Goal: Task Accomplishment & Management: Complete application form

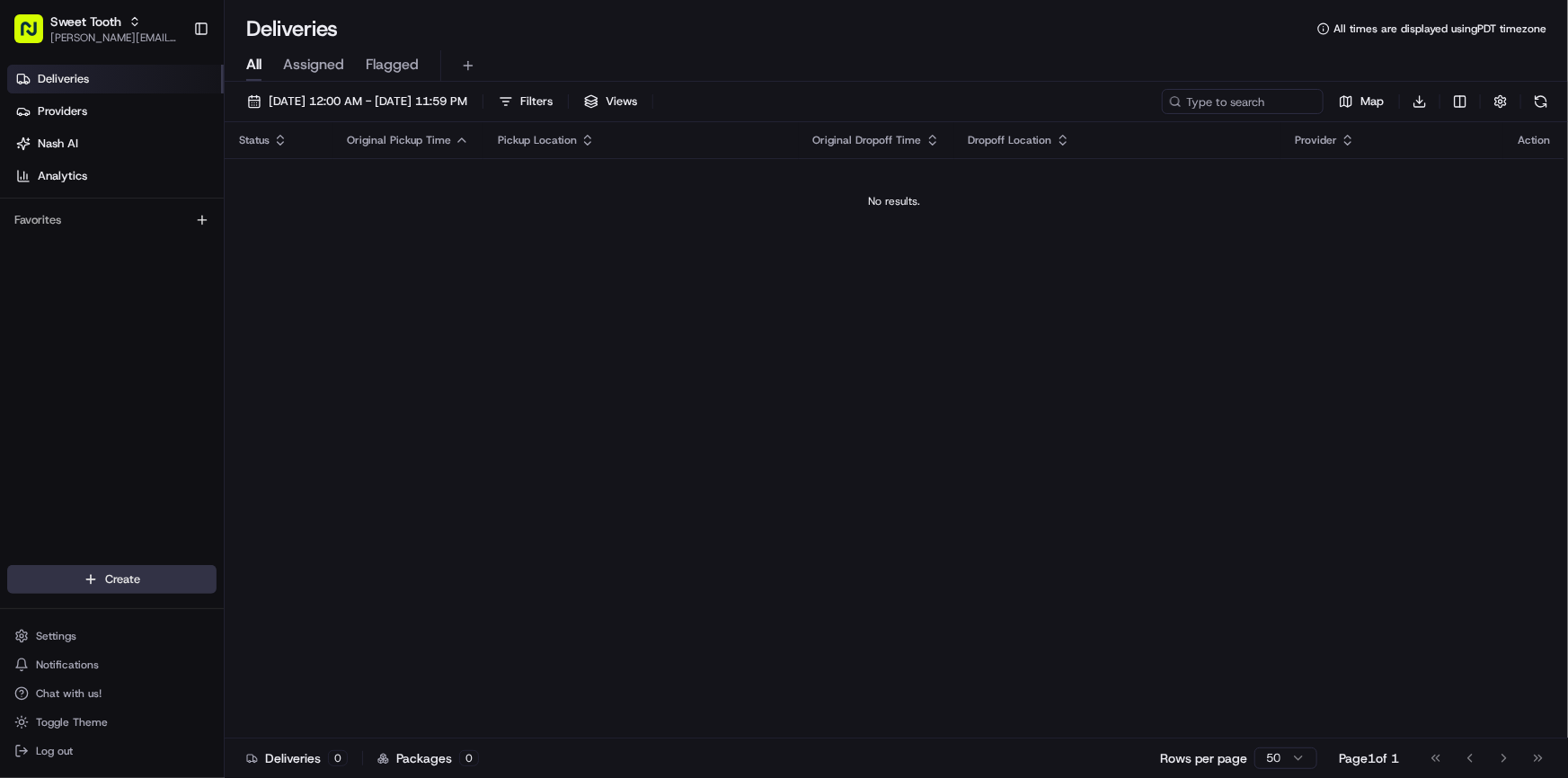
click at [112, 577] on html "Sweet Tooth [PERSON_NAME][EMAIL_ADDRESS][DOMAIN_NAME] Toggle Sidebar Deliveries…" at bounding box center [784, 389] width 1568 height 778
click at [288, 609] on link "Delivery" at bounding box center [324, 613] width 200 height 33
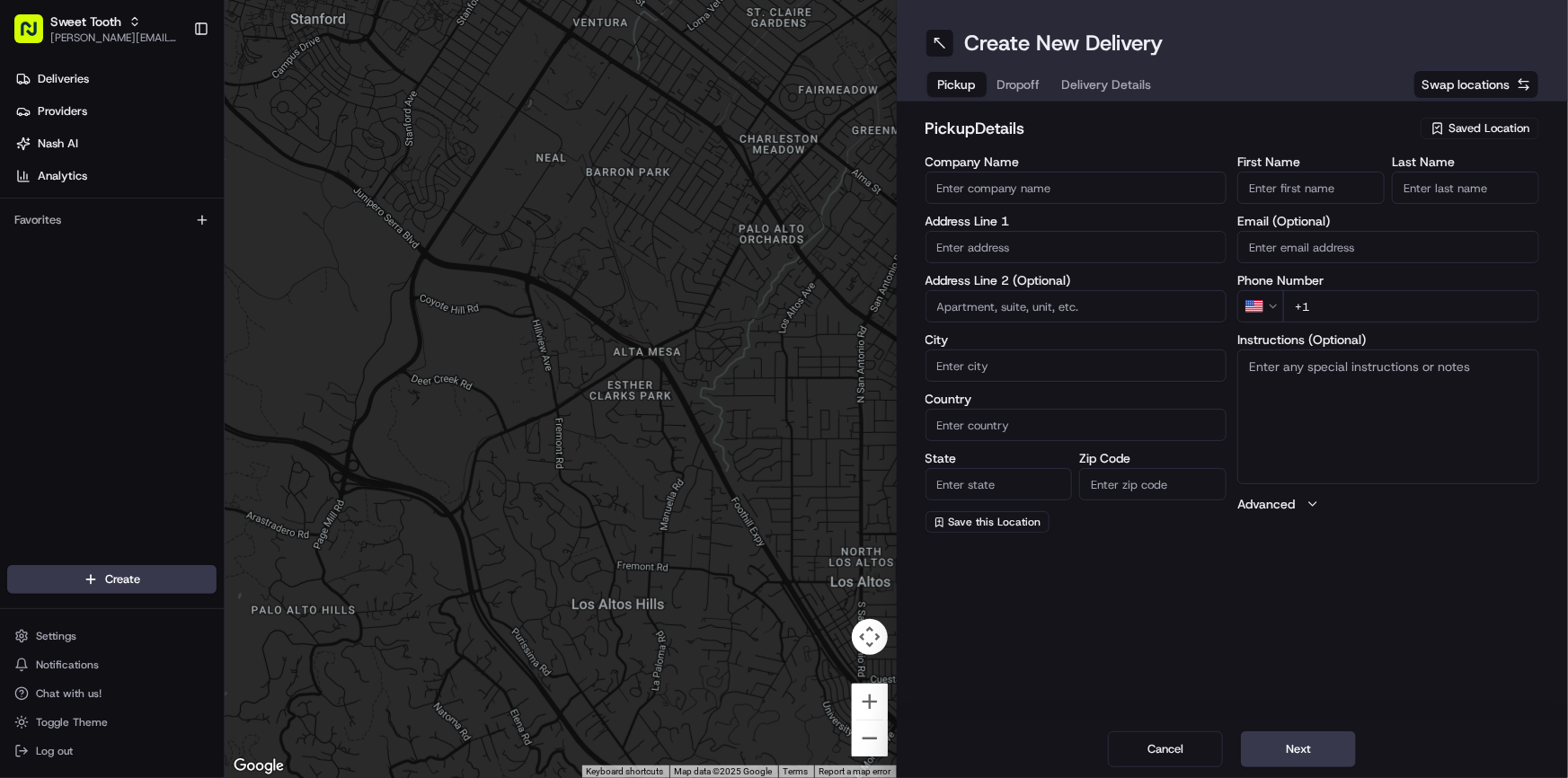
click at [1003, 300] on input at bounding box center [1076, 307] width 301 height 33
click at [983, 257] on input "text" at bounding box center [1076, 247] width 301 height 33
paste input "[STREET_ADDRESS]"
click at [1002, 281] on div "[STREET_ADDRESS]" at bounding box center [1076, 284] width 293 height 27
type input "[STREET_ADDRESS]"
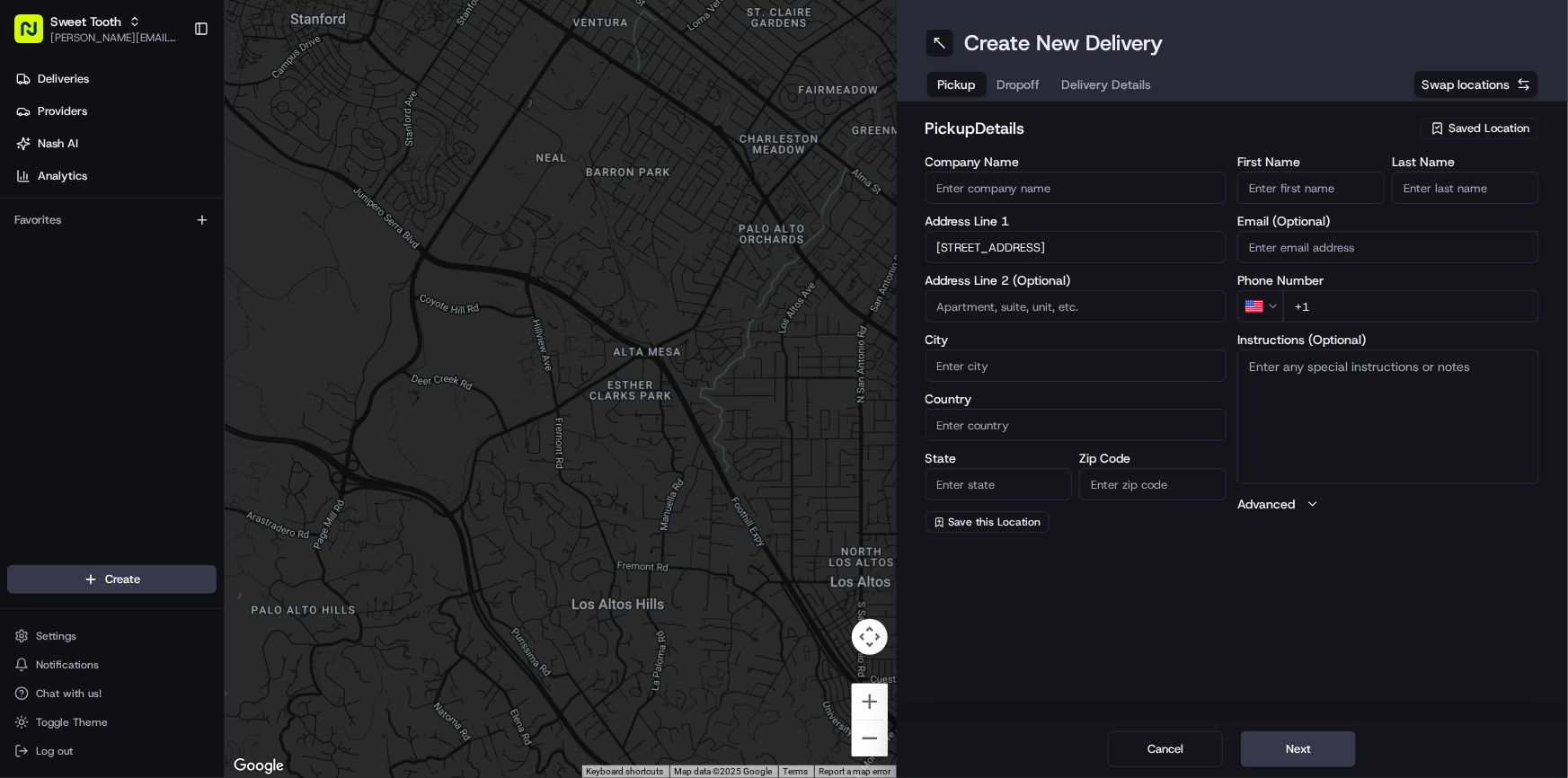
type input "[GEOGRAPHIC_DATA]"
type input "CA"
type input "91344"
type input "[STREET_ADDRESS]"
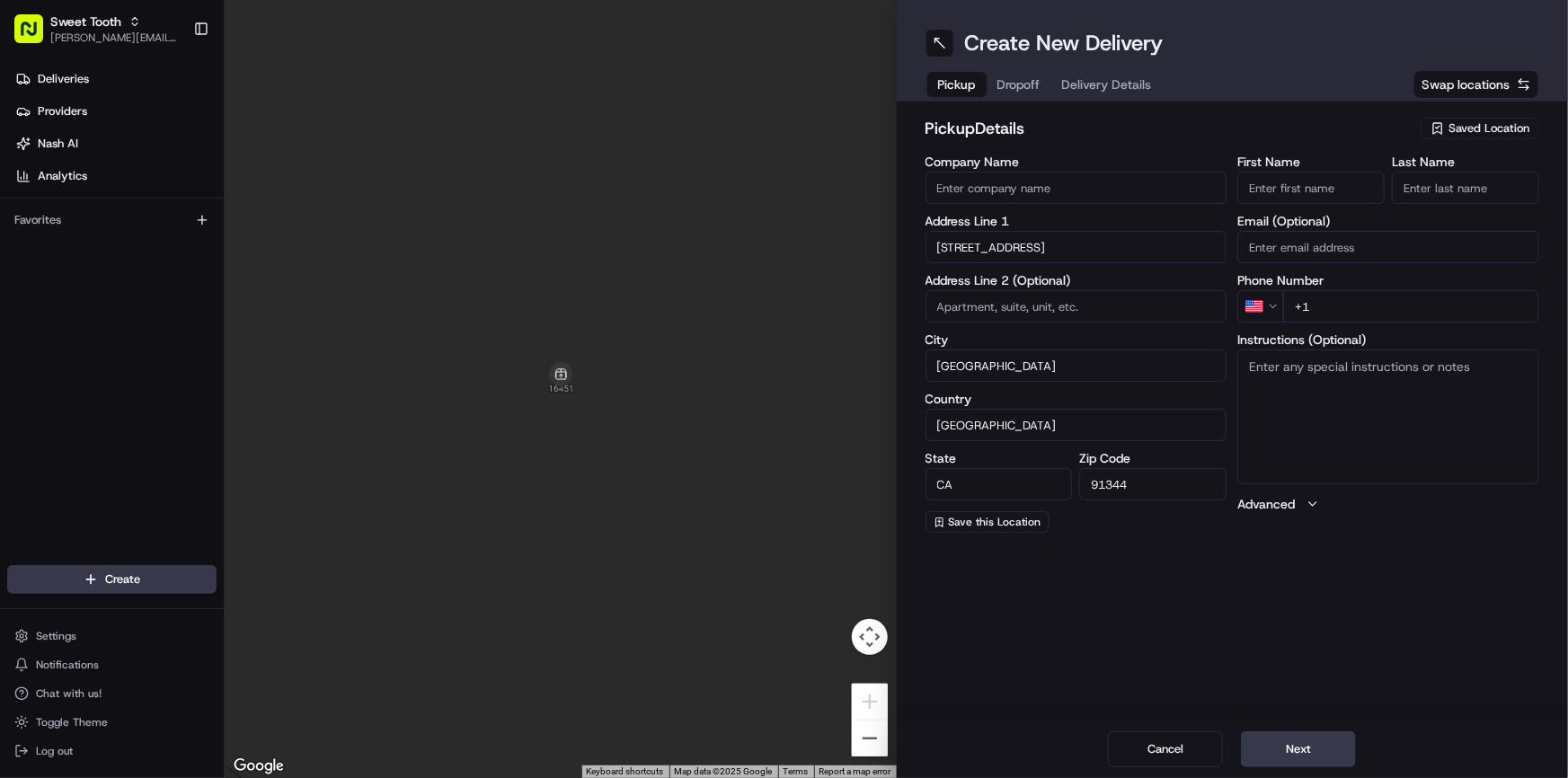
click at [1284, 191] on input "First Name" at bounding box center [1311, 188] width 148 height 33
type input "."
click at [1164, 191] on input "Company Name" at bounding box center [1076, 188] width 301 height 33
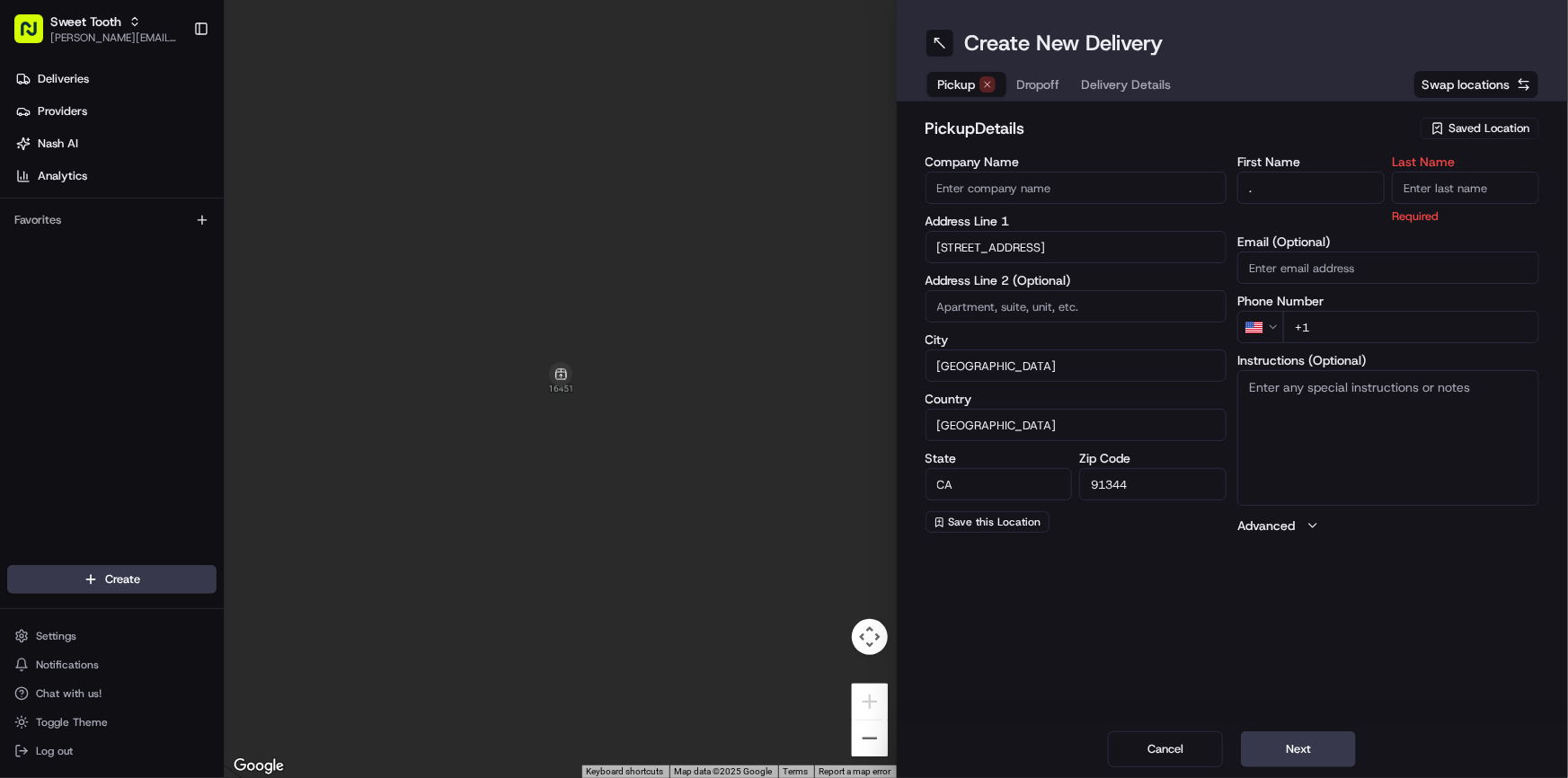
type input "."
click at [1431, 189] on input "Last Name" at bounding box center [1465, 188] width 148 height 33
type input "."
click at [1343, 160] on label "First Name" at bounding box center [1311, 162] width 148 height 13
click at [1343, 172] on input "." at bounding box center [1311, 188] width 148 height 33
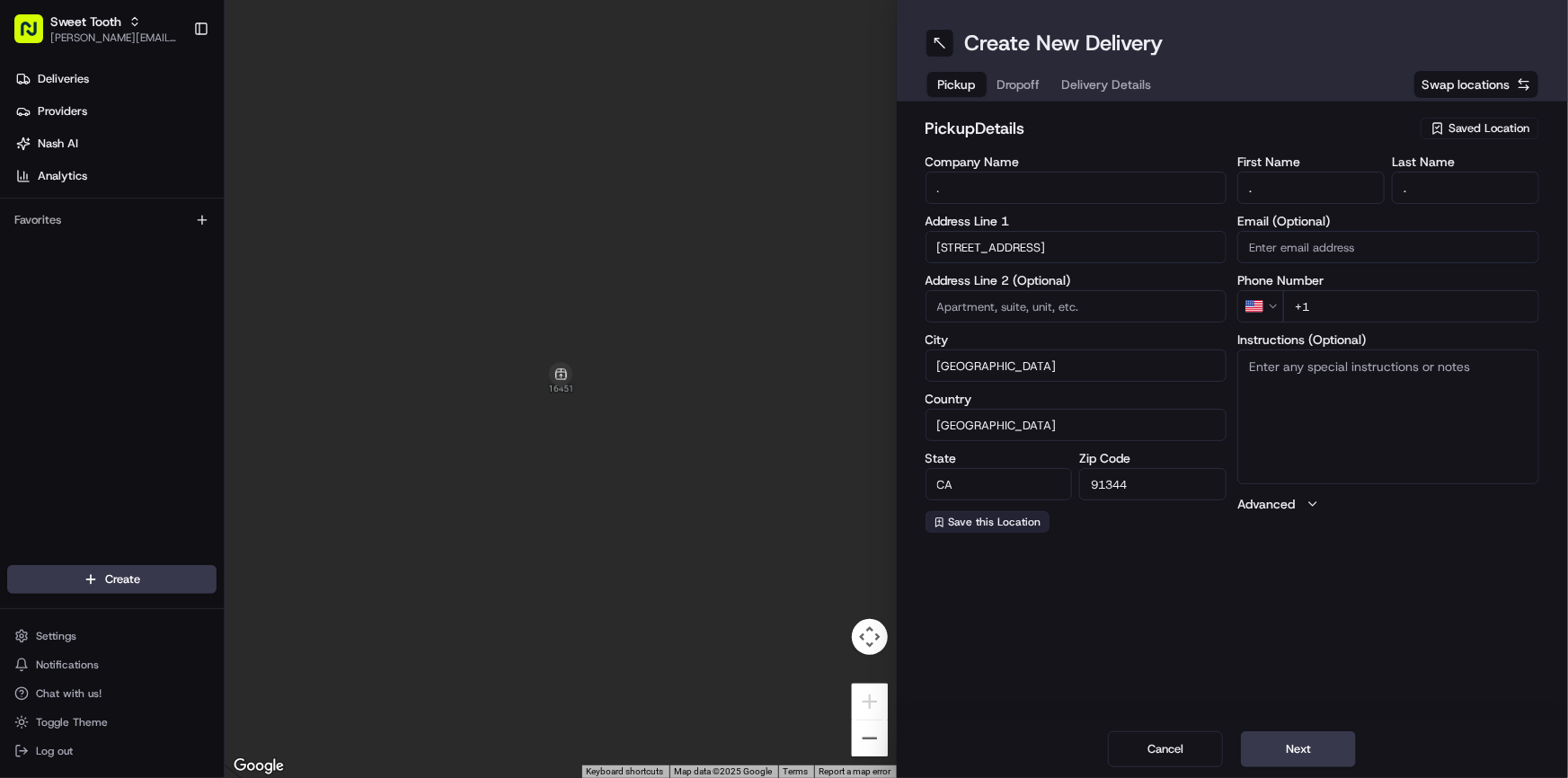
click at [993, 531] on button "Save this Location" at bounding box center [987, 523] width 124 height 22
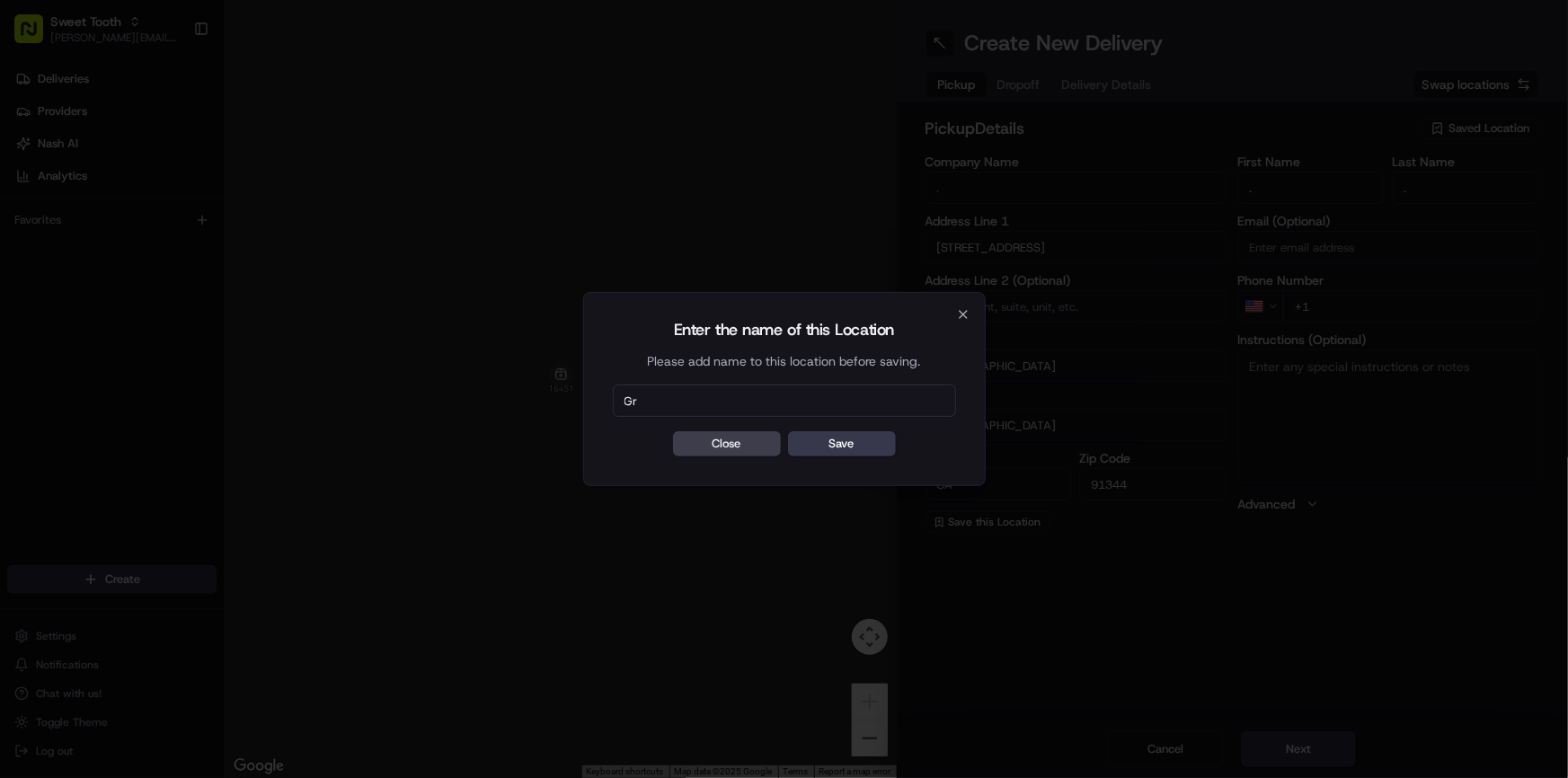
type input "G"
type input "[GEOGRAPHIC_DATA]"
click at [852, 447] on button "Save" at bounding box center [841, 444] width 108 height 25
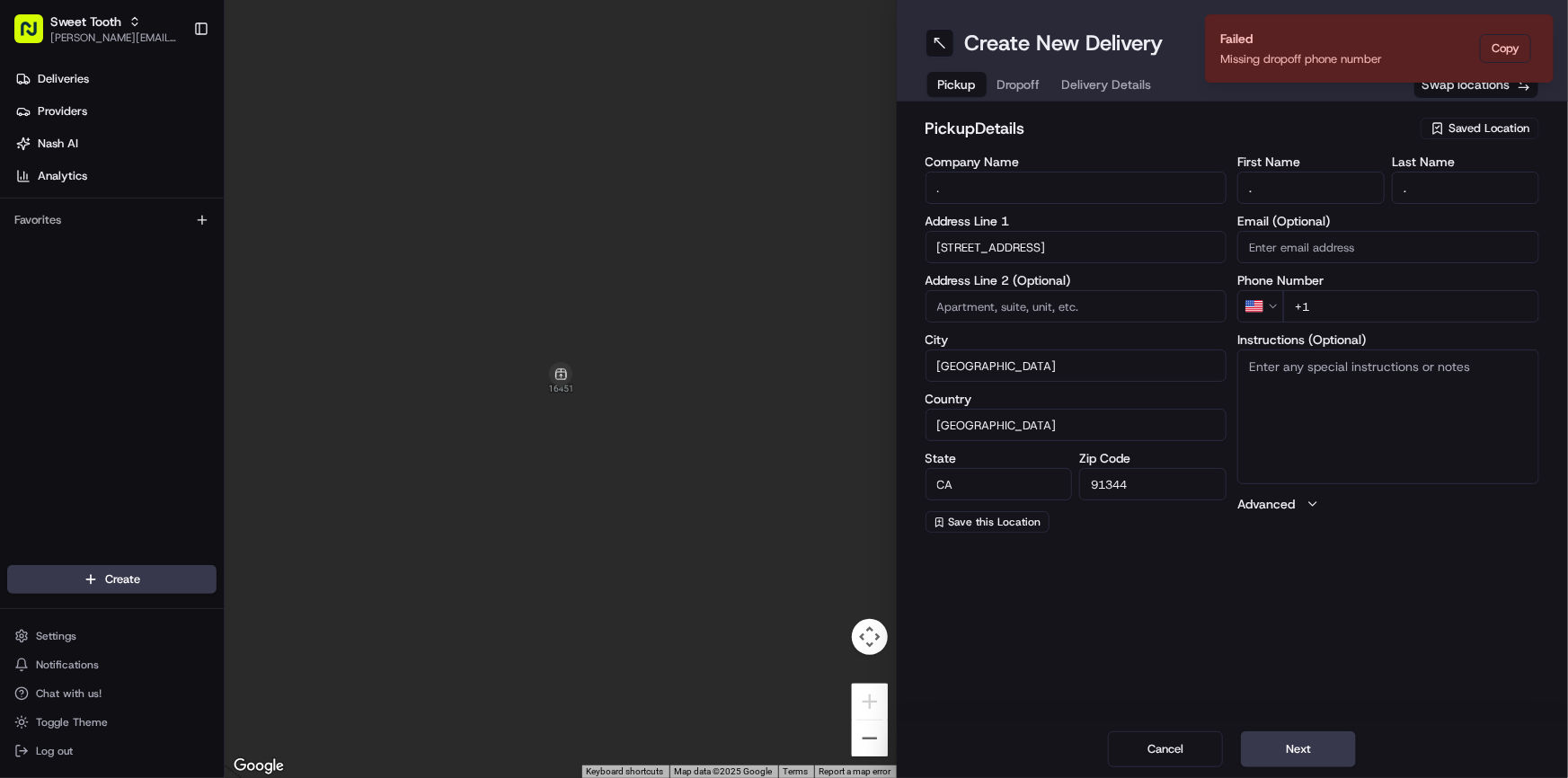
click at [1365, 300] on input "+1" at bounding box center [1410, 307] width 256 height 33
type input "[PHONE_NUMBER]"
click at [1316, 624] on div "Create New Delivery Pickup Dropoff Delivery Details Swap locations pickup Detai…" at bounding box center [1232, 389] width 672 height 778
click at [1013, 527] on span "Save this Location" at bounding box center [995, 523] width 92 height 14
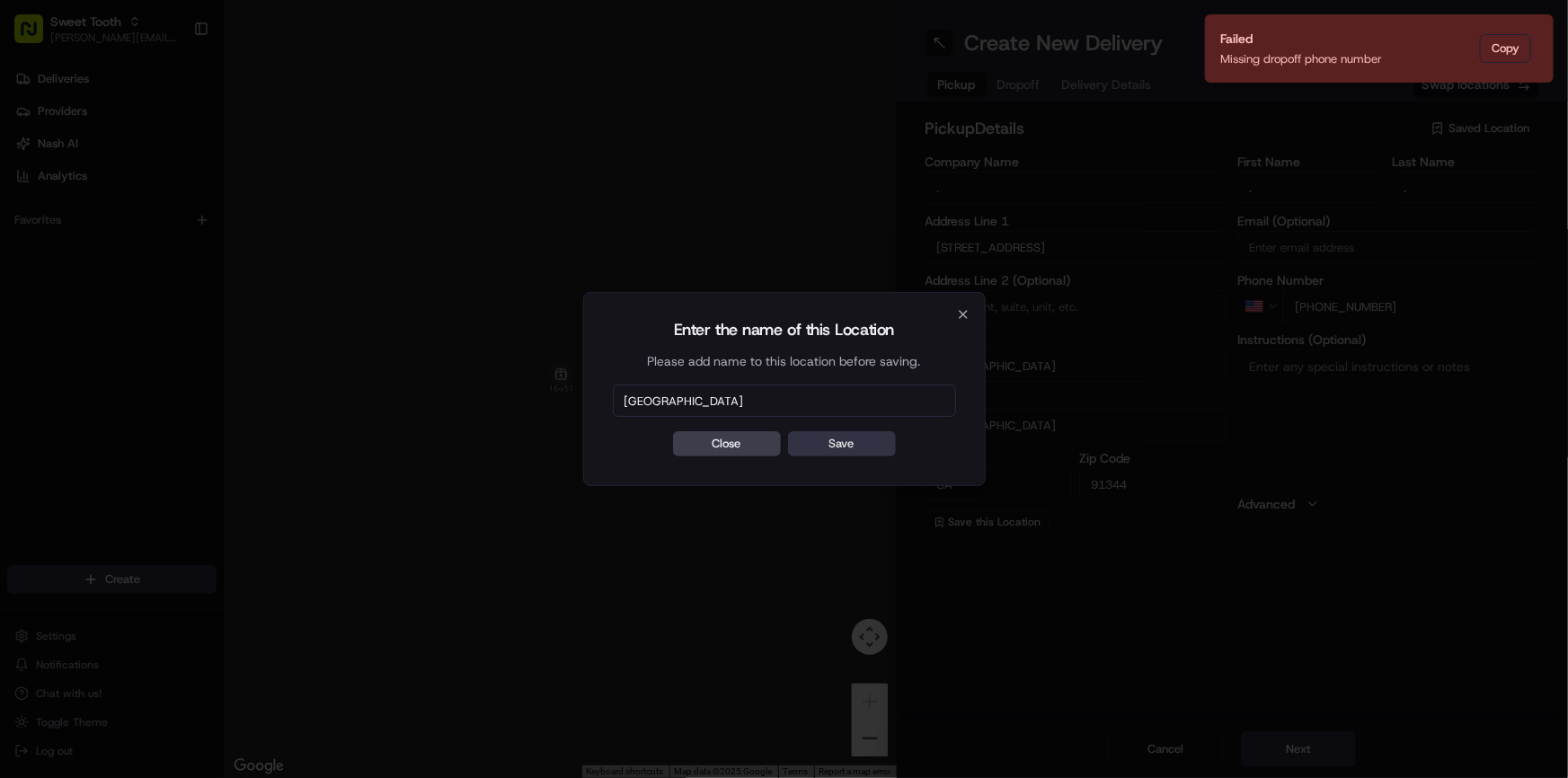
click at [848, 441] on button "Save" at bounding box center [841, 444] width 108 height 25
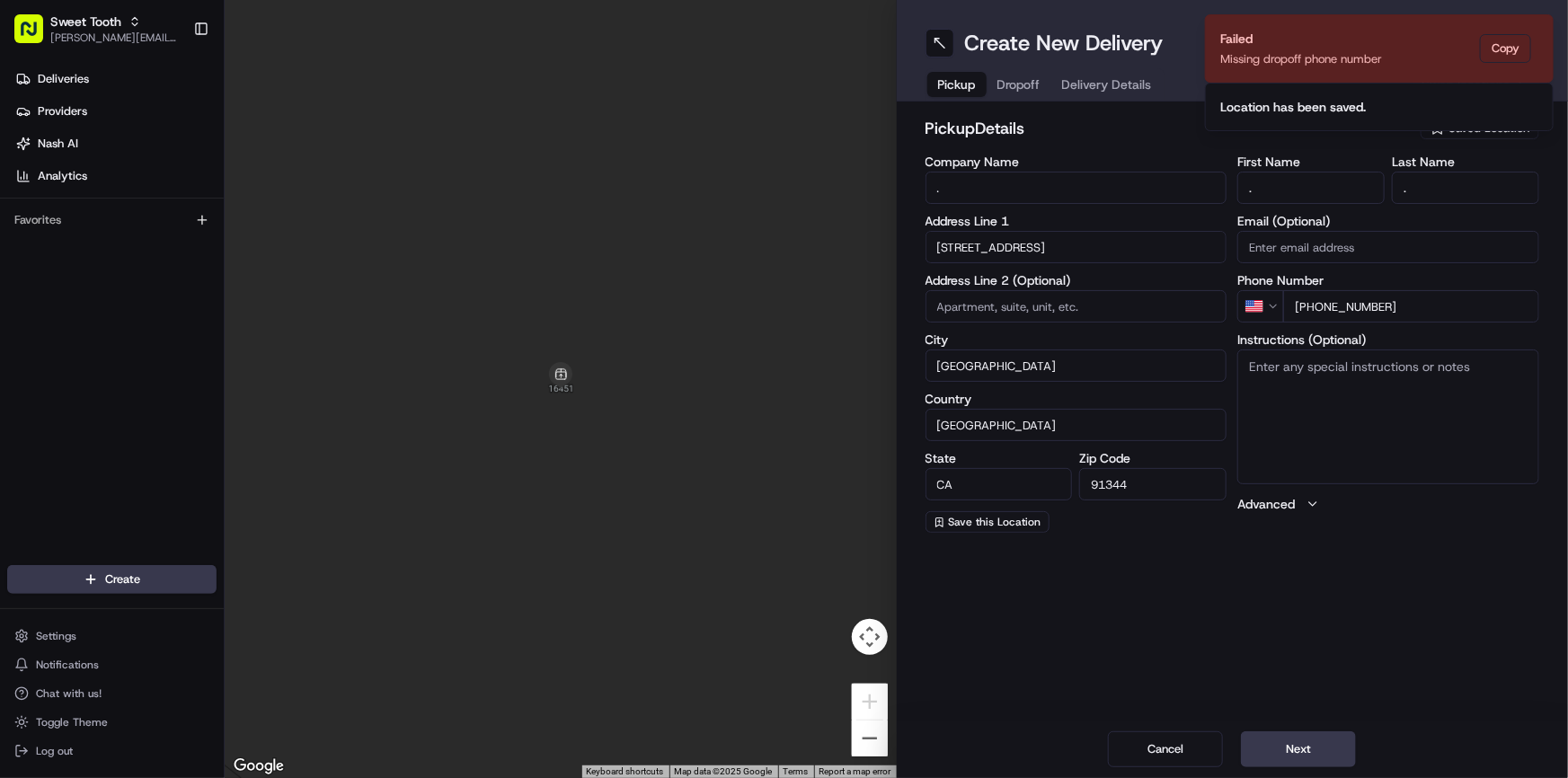
click at [1229, 609] on div "Create New Delivery Pickup Dropoff Delivery Details Swap locations pickup Detai…" at bounding box center [1232, 389] width 672 height 778
click at [1296, 744] on button "Next" at bounding box center [1297, 750] width 115 height 36
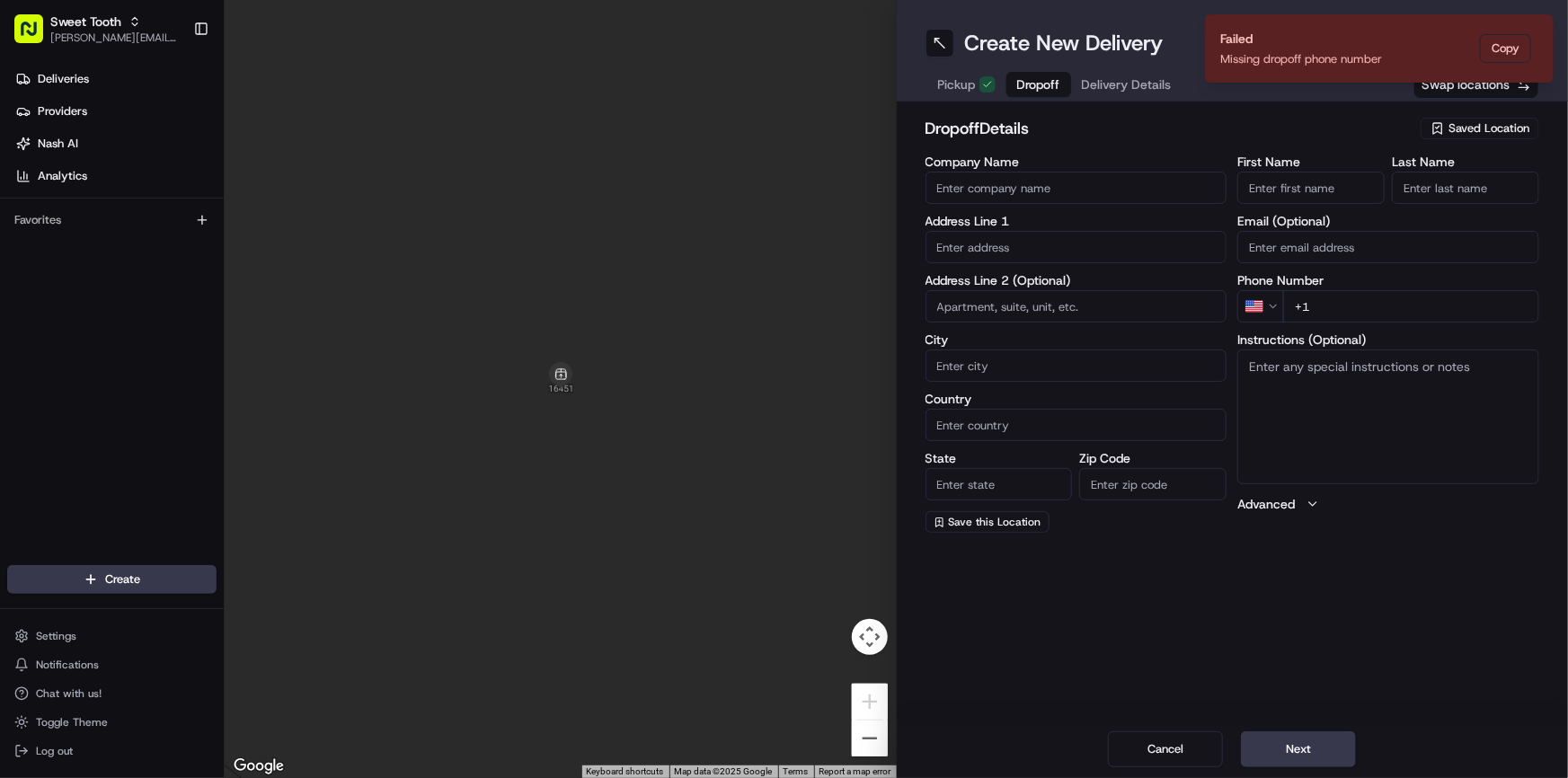
click at [1031, 237] on input "text" at bounding box center [1076, 247] width 301 height 33
paste input "[STREET_ADDRESS][US_STATE]"
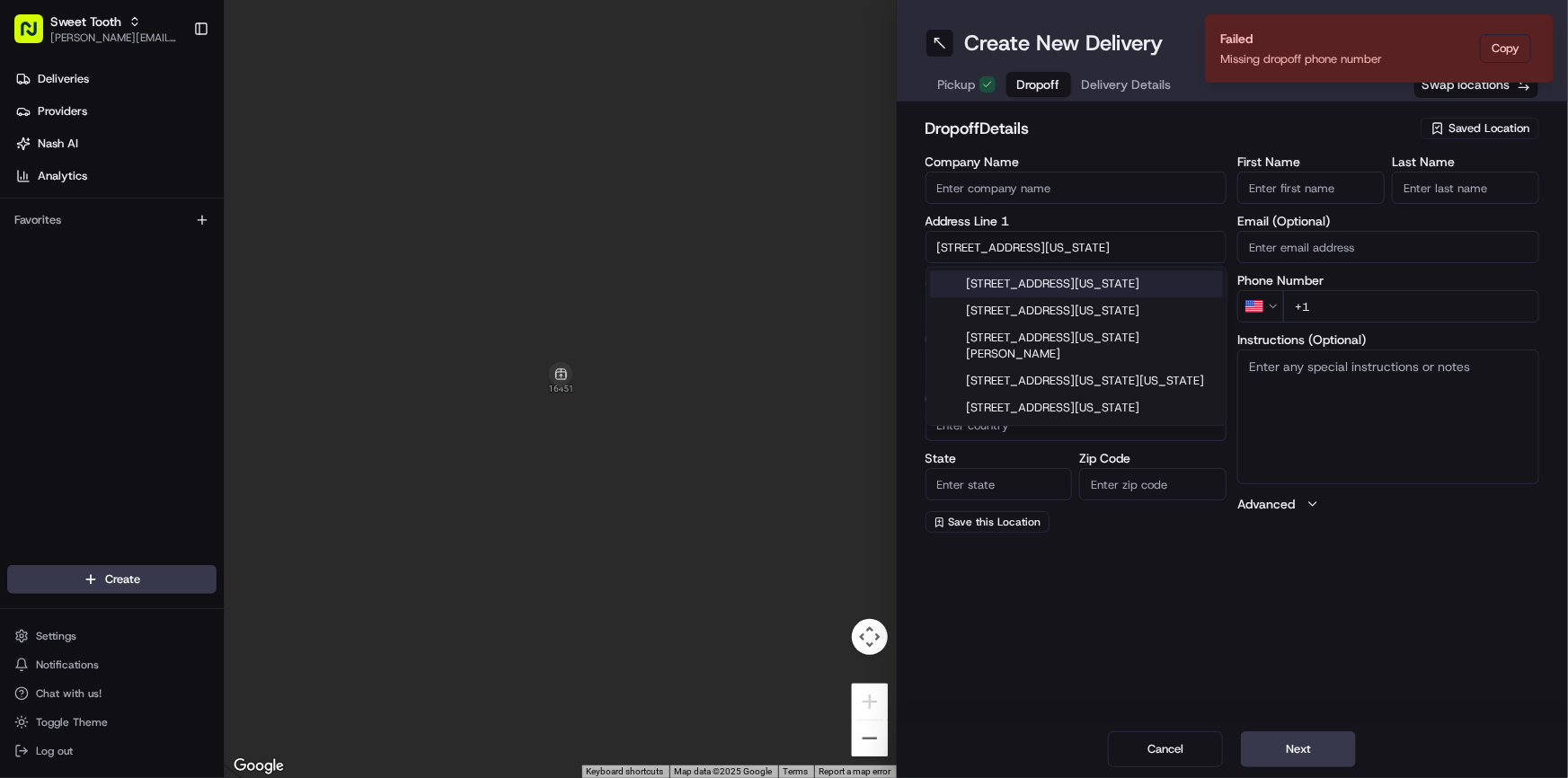
click at [1072, 284] on div "[STREET_ADDRESS][US_STATE]" at bounding box center [1076, 284] width 293 height 27
type input "[STREET_ADDRESS][US_STATE]"
type input "[GEOGRAPHIC_DATA]"
type input "CA"
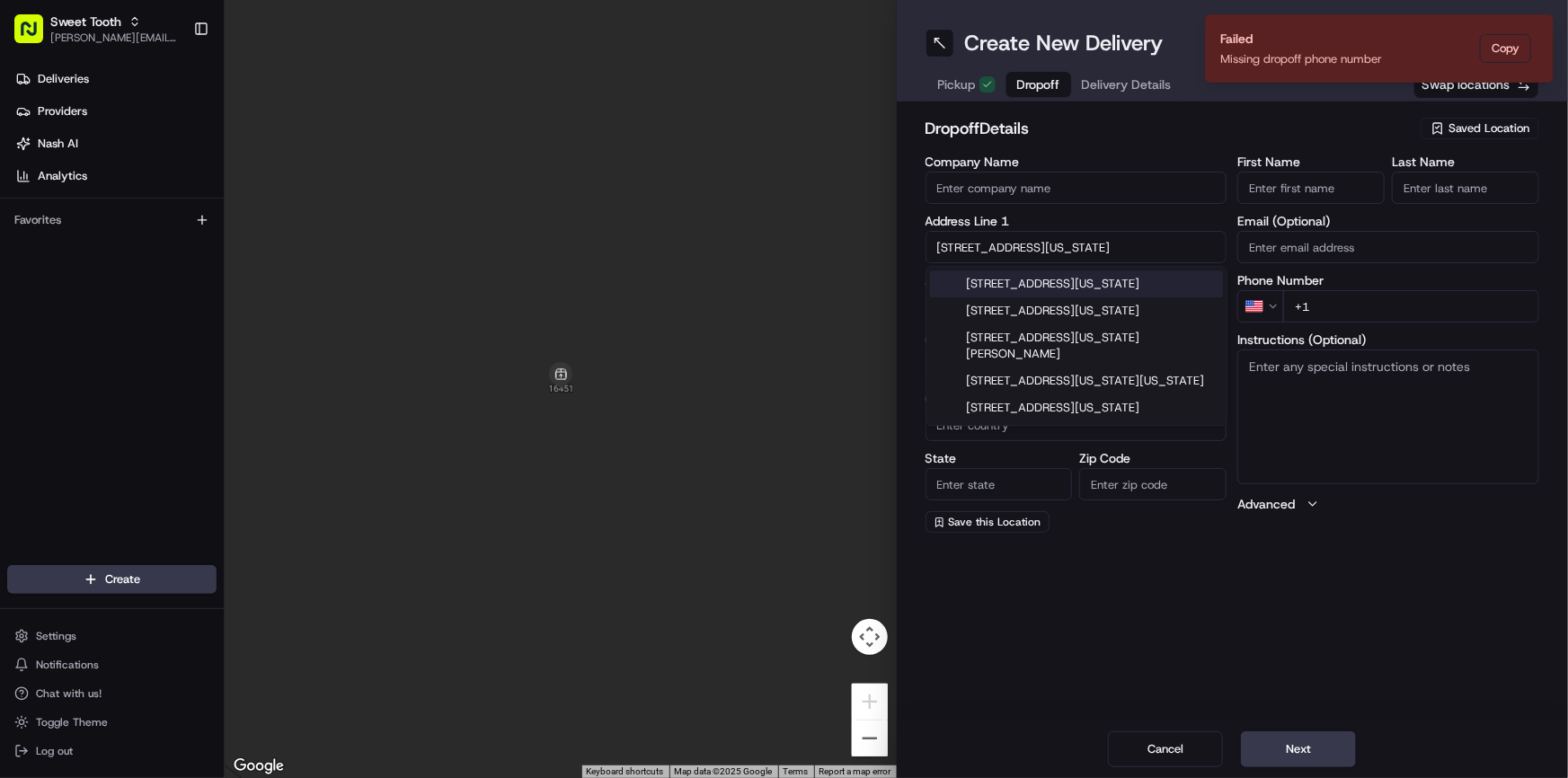
type input "91016"
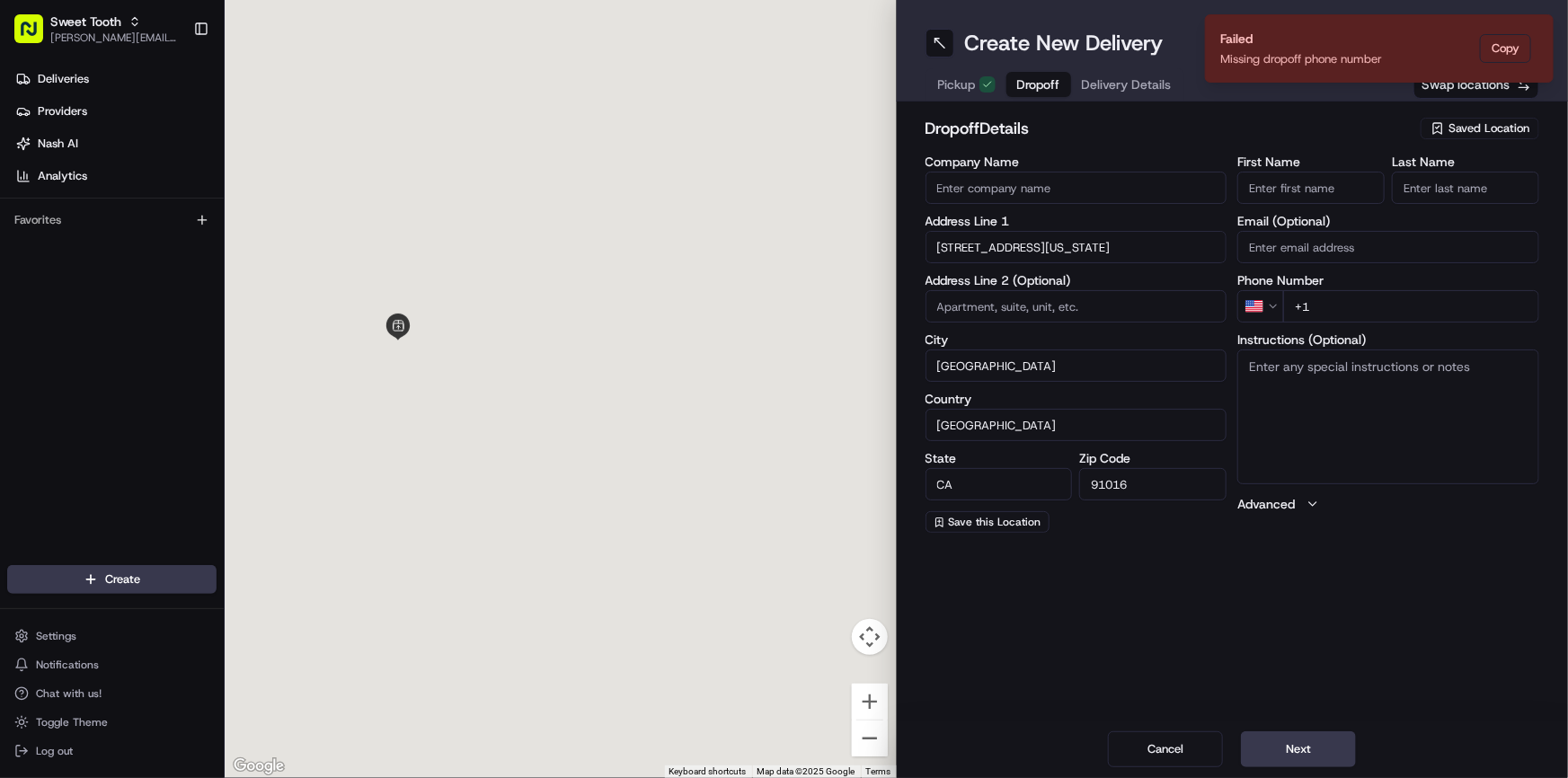
type input "[STREET_ADDRESS][US_STATE]"
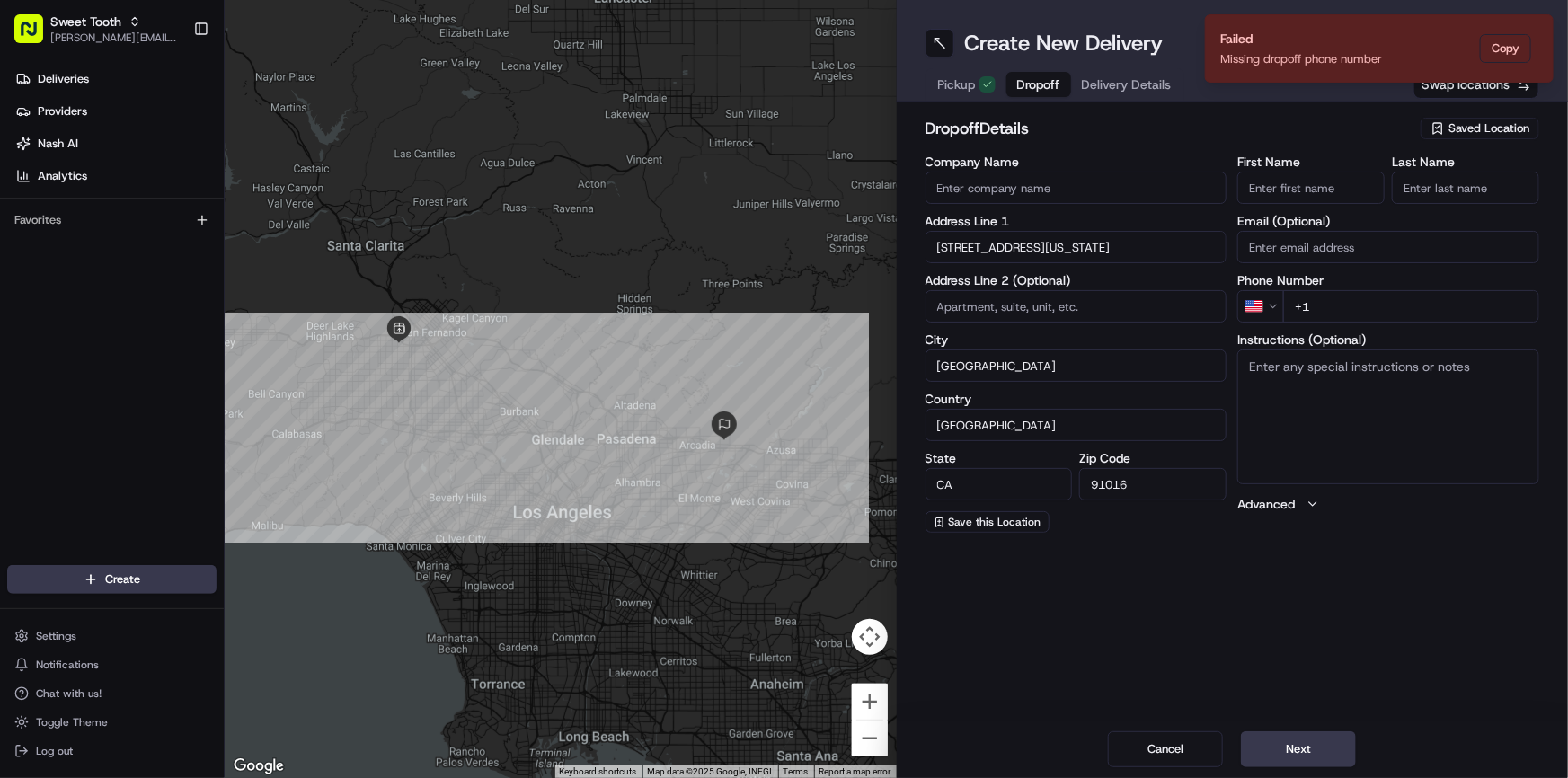
click at [1267, 179] on input "First Name" at bounding box center [1311, 188] width 148 height 33
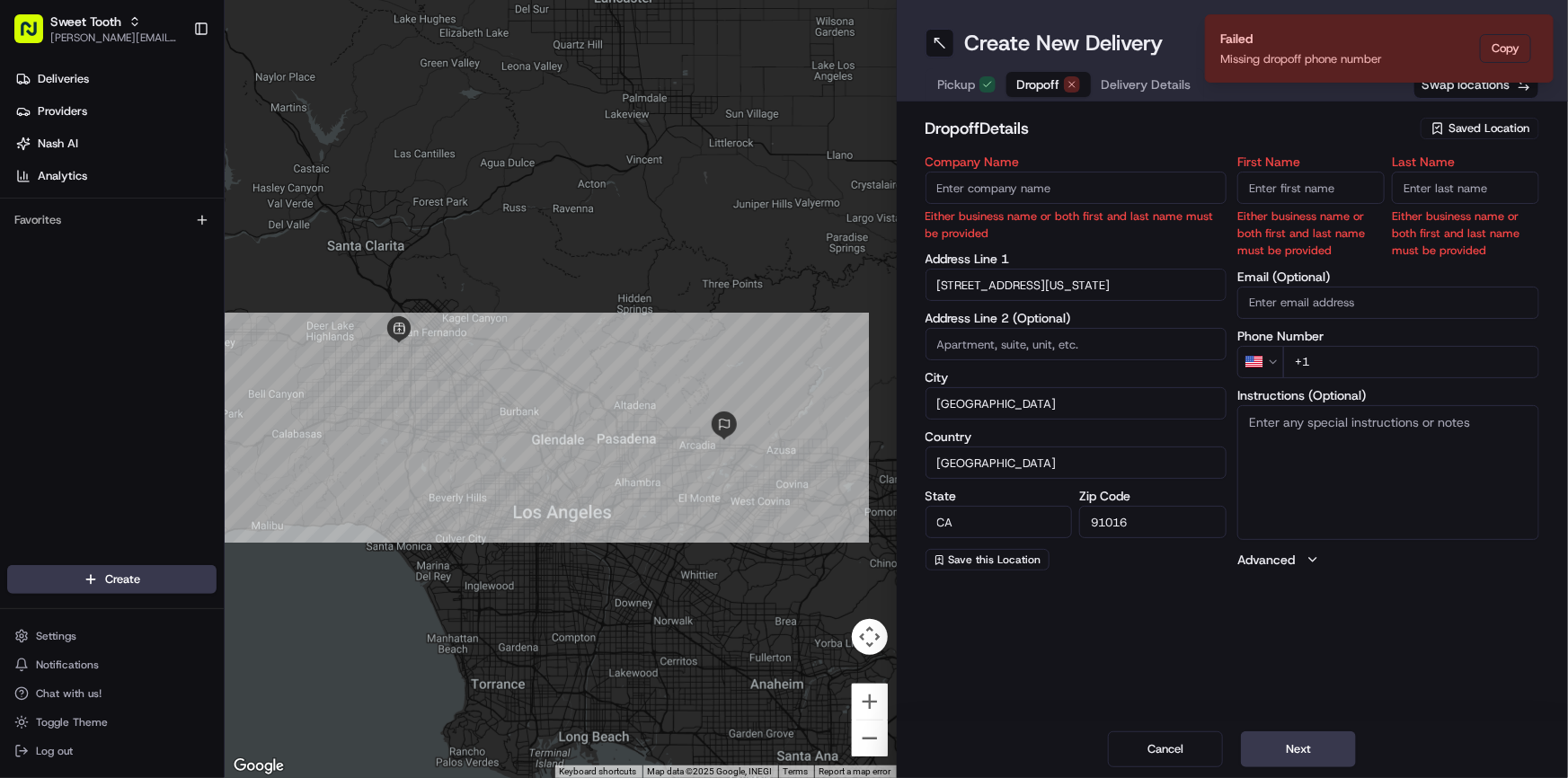
click at [1447, 314] on div "First Name Either business name or both first and last name must be provided La…" at bounding box center [1388, 363] width 301 height 415
paste input "[PHONE_NUMBER]"
type input "[PHONE_NUMBER]"
click at [1276, 200] on input "First Name" at bounding box center [1311, 188] width 148 height 33
type input "[PERSON_NAME]"
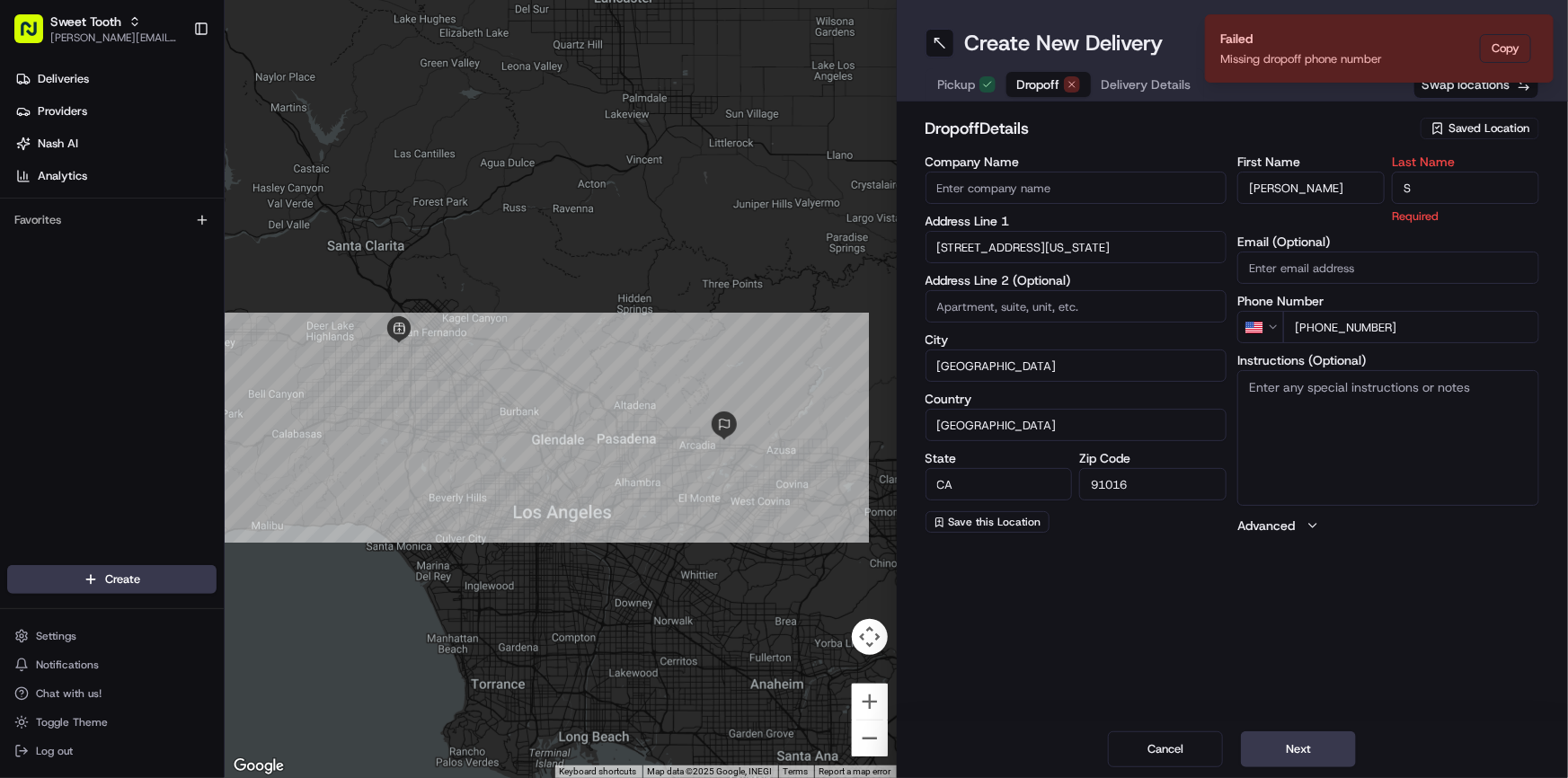
type input "S"
click at [1168, 146] on div "dropoff Details Saved Location" at bounding box center [1232, 132] width 615 height 33
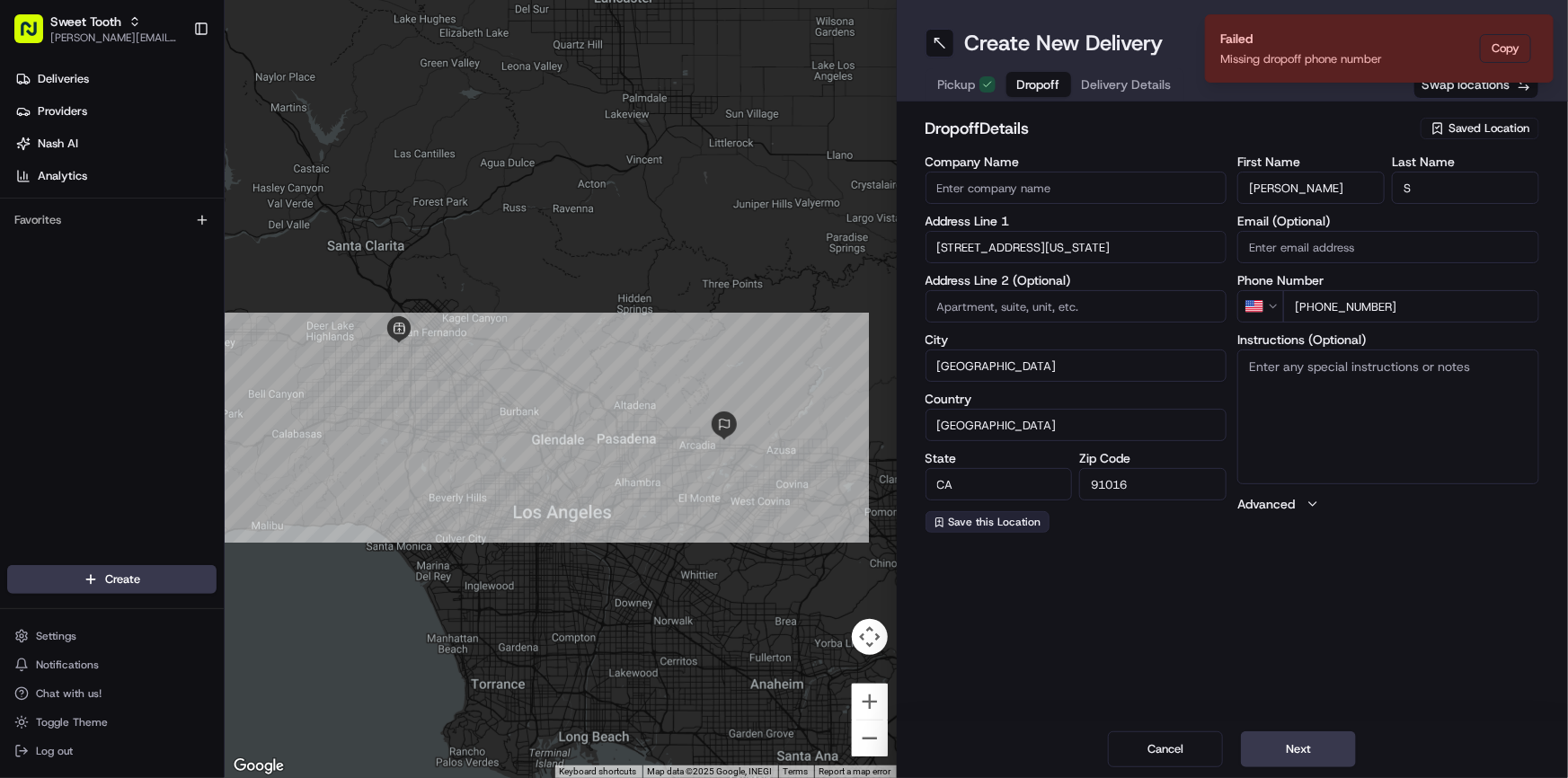
click at [1007, 529] on span "Save this Location" at bounding box center [995, 523] width 92 height 14
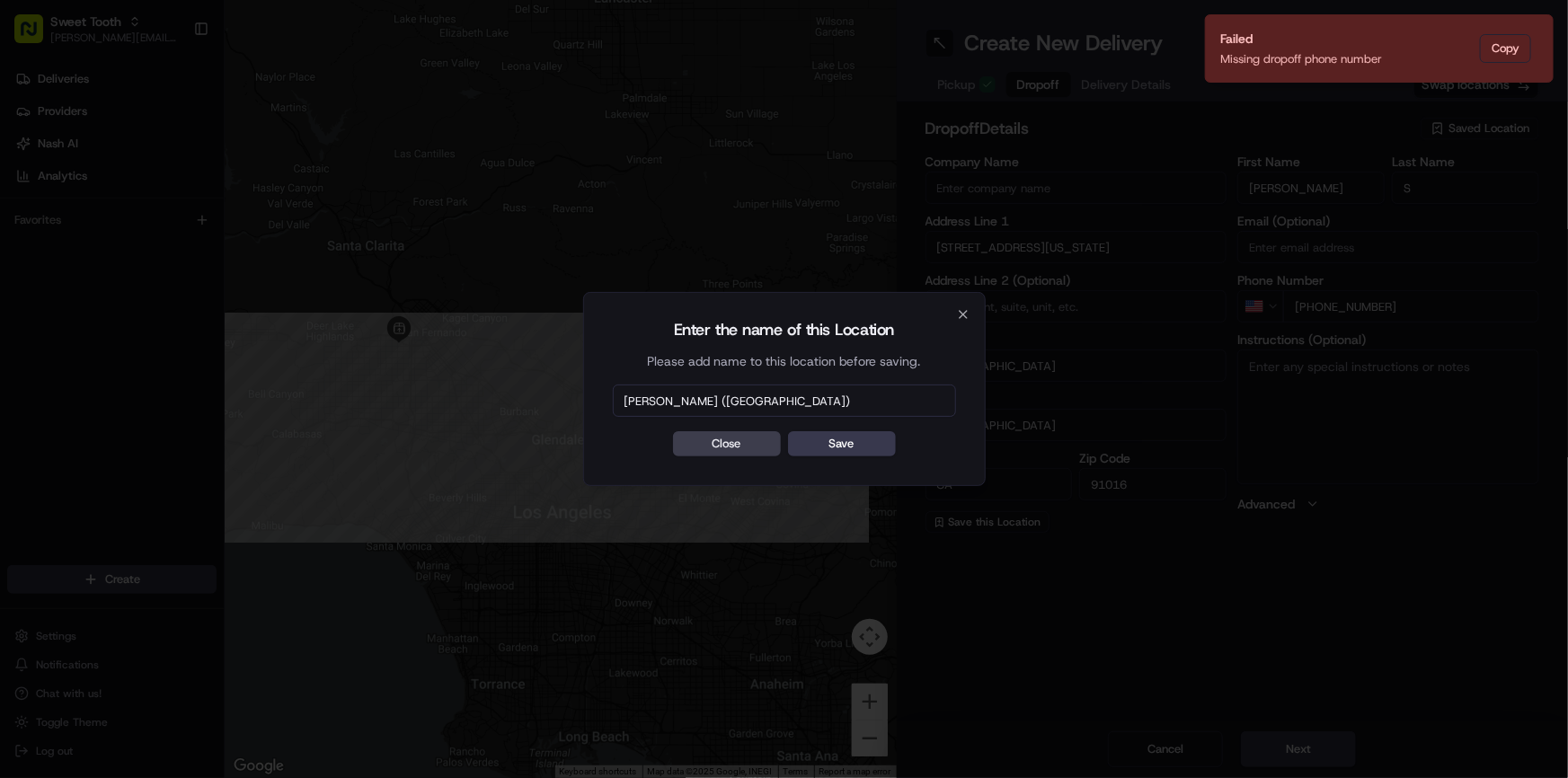
type input "[PERSON_NAME] ([GEOGRAPHIC_DATA])"
click at [788, 431] on button "Save" at bounding box center [841, 444] width 108 height 25
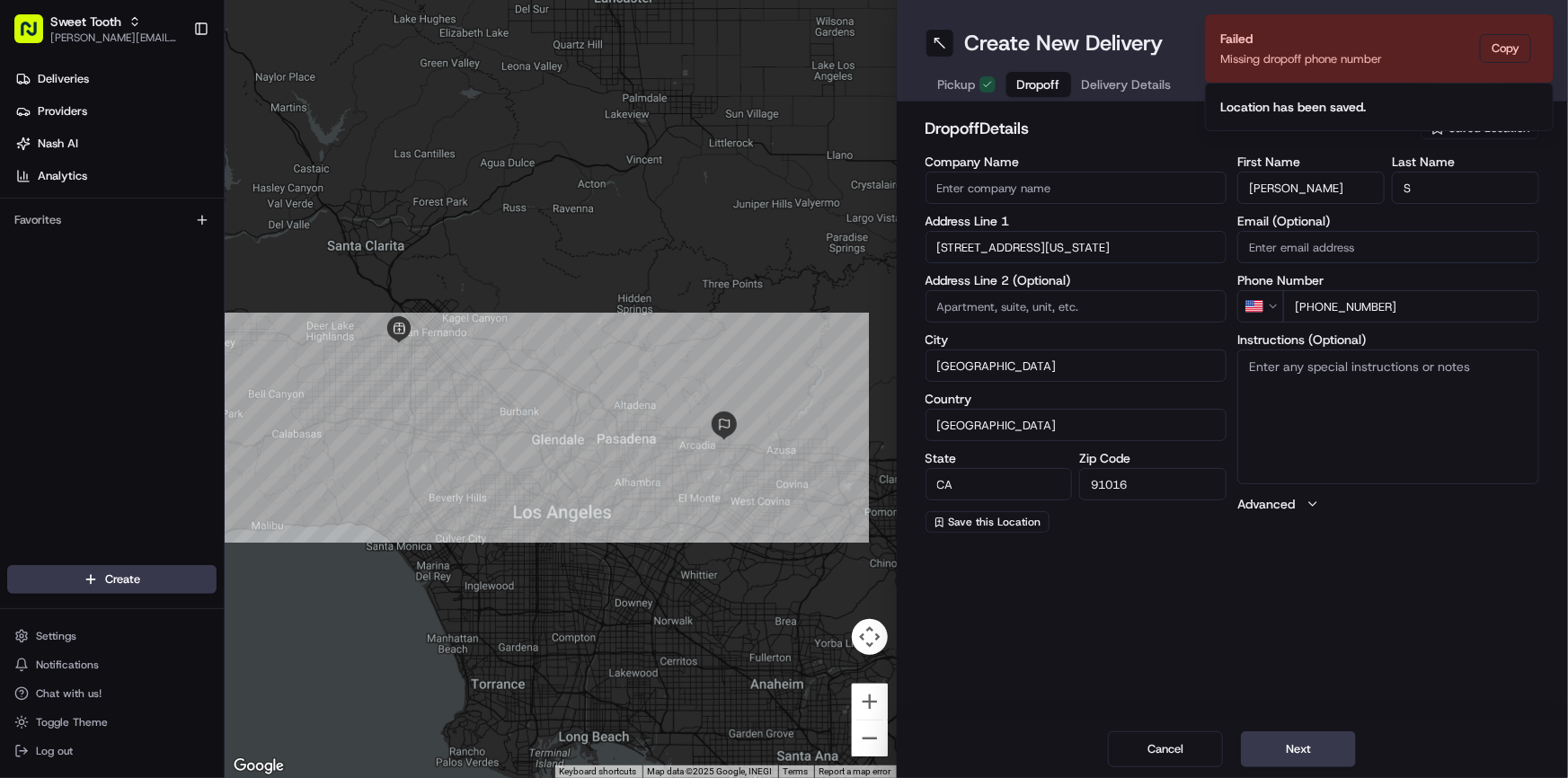
click at [1326, 638] on div "Create New Delivery Pickup Dropoff Delivery Details Swap locations dropoff Deta…" at bounding box center [1232, 389] width 672 height 778
click at [1310, 751] on button "Next" at bounding box center [1297, 750] width 115 height 36
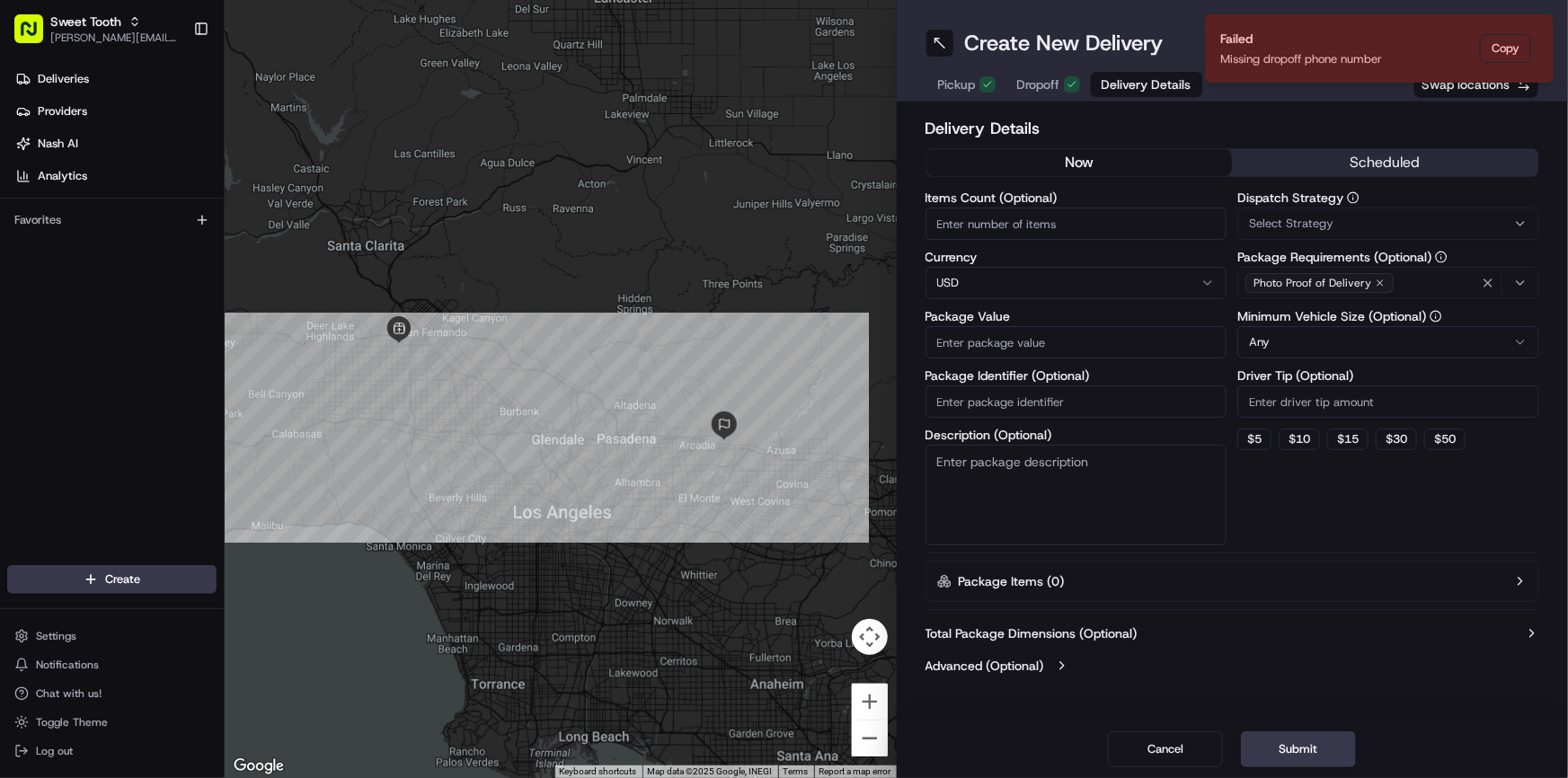
click at [1012, 346] on input "Package Value" at bounding box center [1076, 342] width 301 height 33
type input "88"
click at [1296, 740] on button "Submit" at bounding box center [1297, 750] width 115 height 36
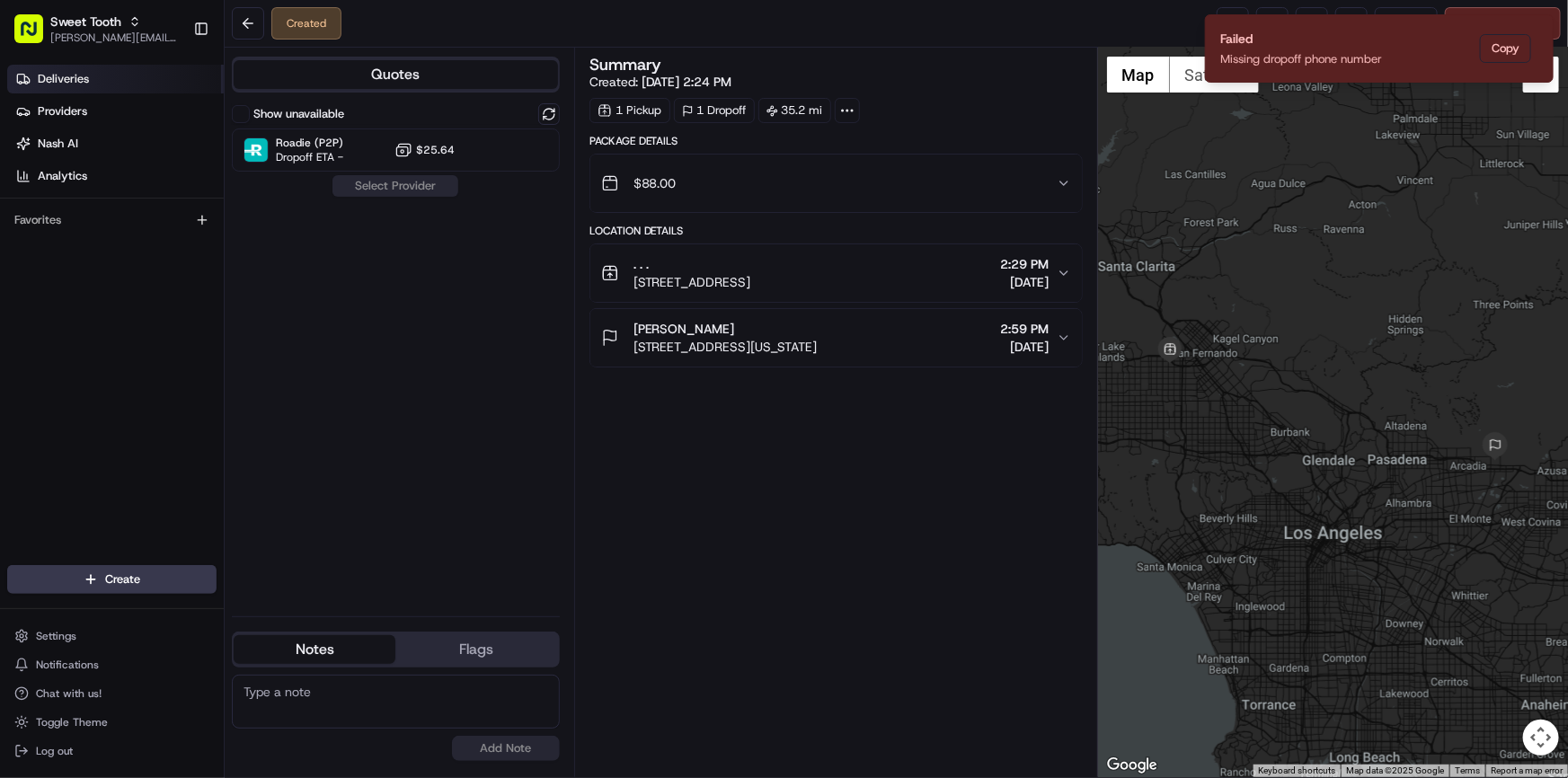
click at [120, 89] on link "Deliveries" at bounding box center [115, 79] width 216 height 29
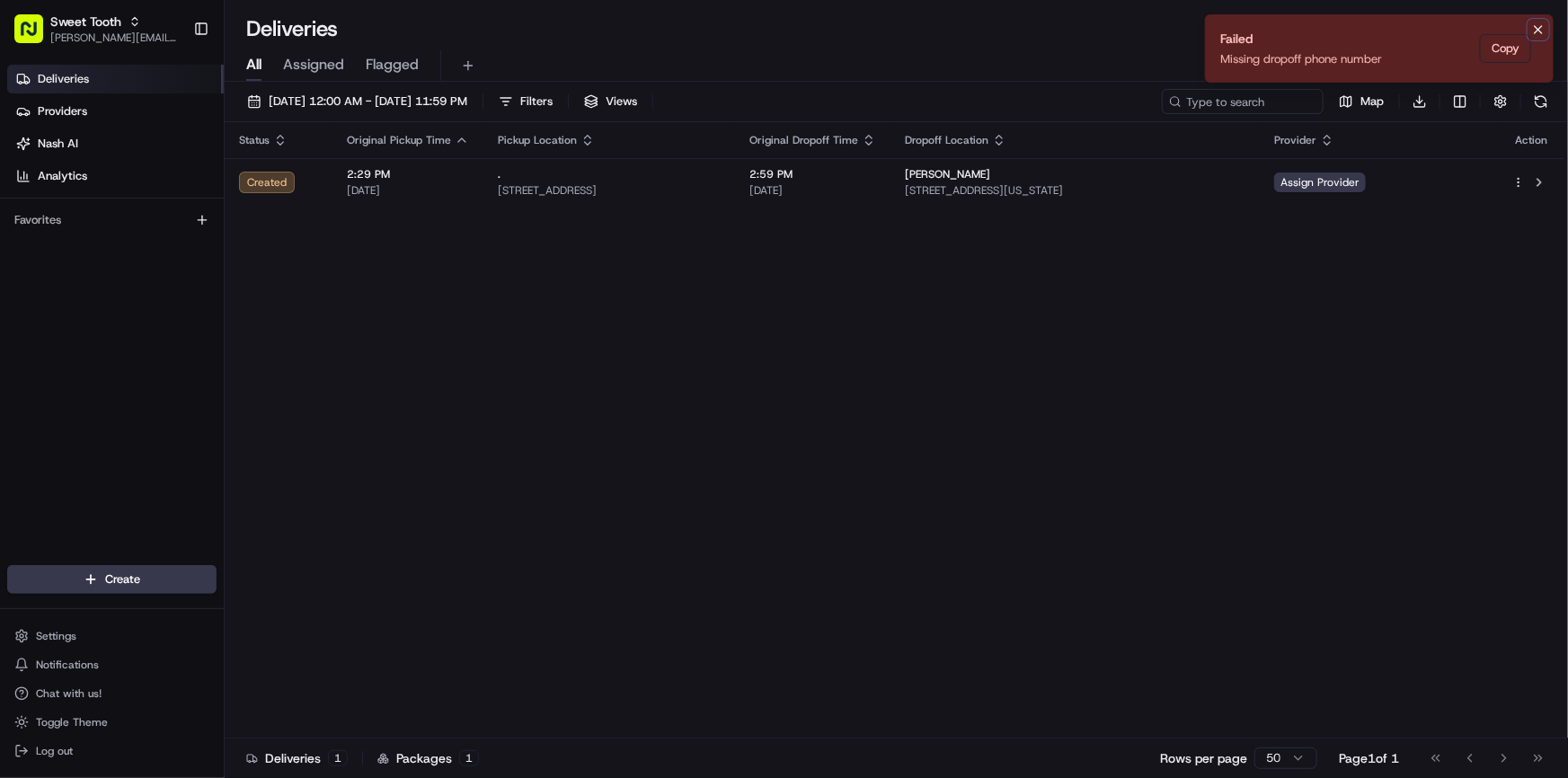
click at [1539, 26] on icon "Notifications (F8)" at bounding box center [1538, 30] width 14 height 14
